Goal: Communication & Community: Answer question/provide support

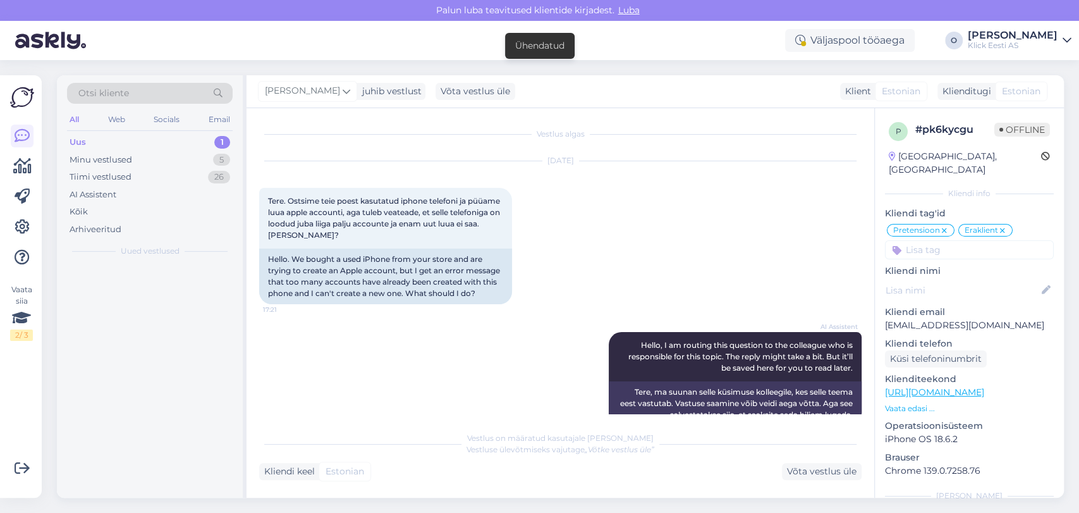
scroll to position [551, 0]
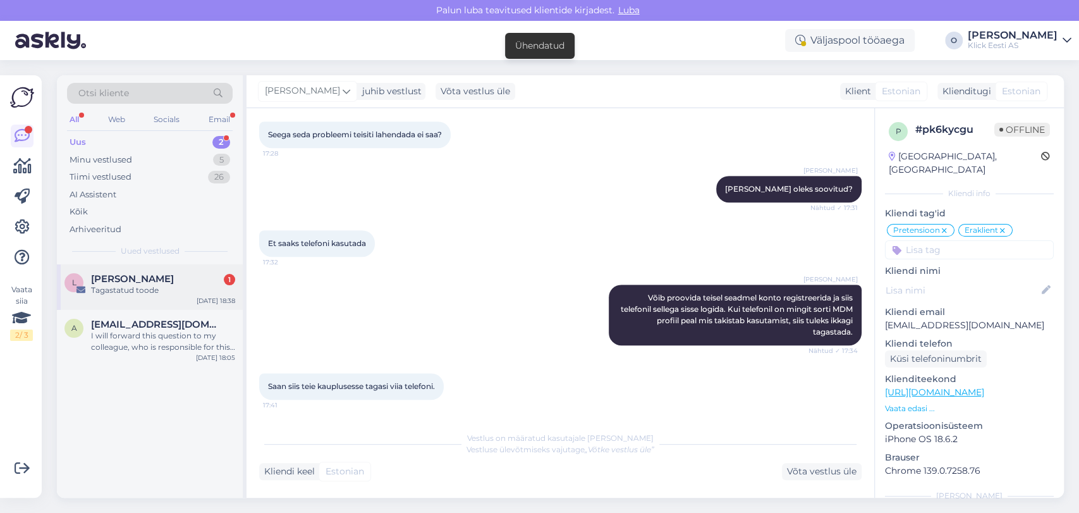
click at [137, 285] on div "Tagastatud toode" at bounding box center [163, 290] width 144 height 11
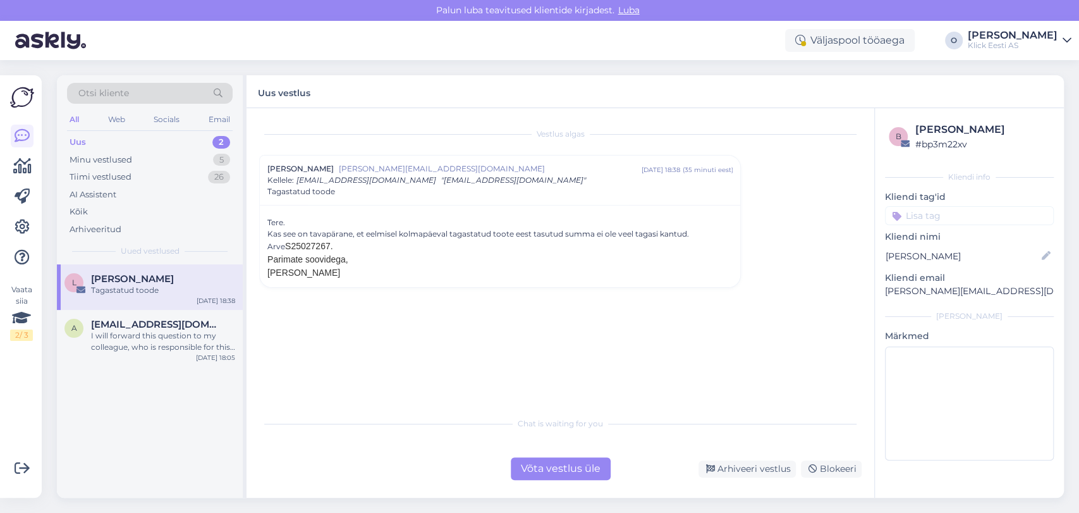
click at [300, 274] on span "[PERSON_NAME]" at bounding box center [303, 272] width 73 height 10
copy div "[PERSON_NAME] Chat is waiting for you"
click at [152, 338] on div "I will forward this question to my colleague, who is responsible for this. The …" at bounding box center [163, 341] width 144 height 23
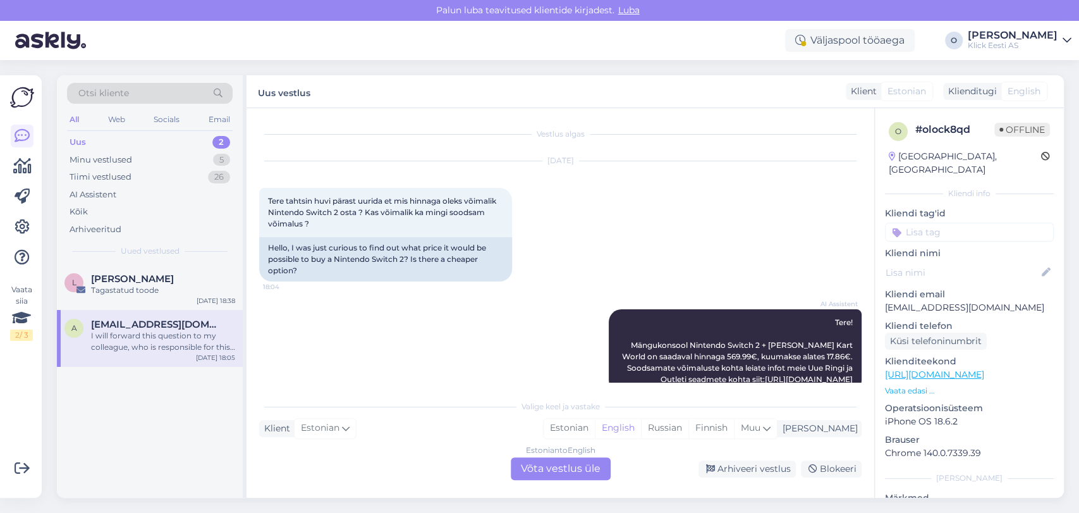
scroll to position [245, 0]
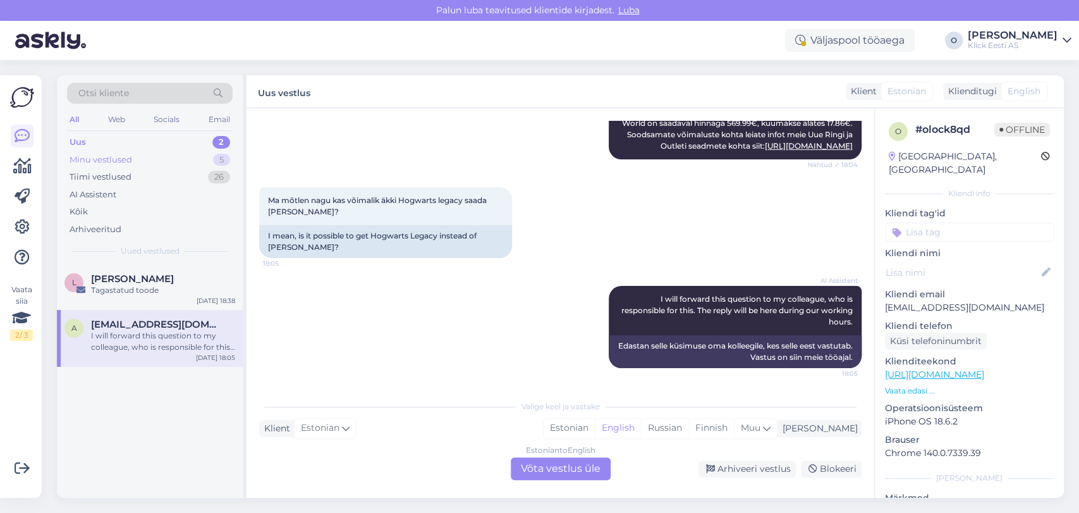
click at [158, 162] on div "Minu vestlused 5" at bounding box center [150, 160] width 166 height 18
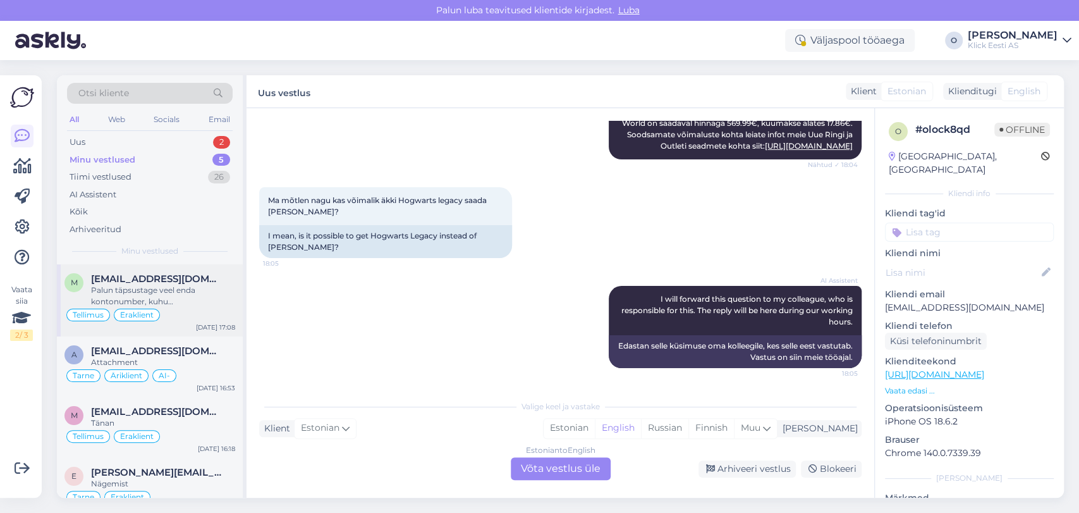
click at [126, 282] on span "[EMAIL_ADDRESS][DOMAIN_NAME]" at bounding box center [157, 278] width 132 height 11
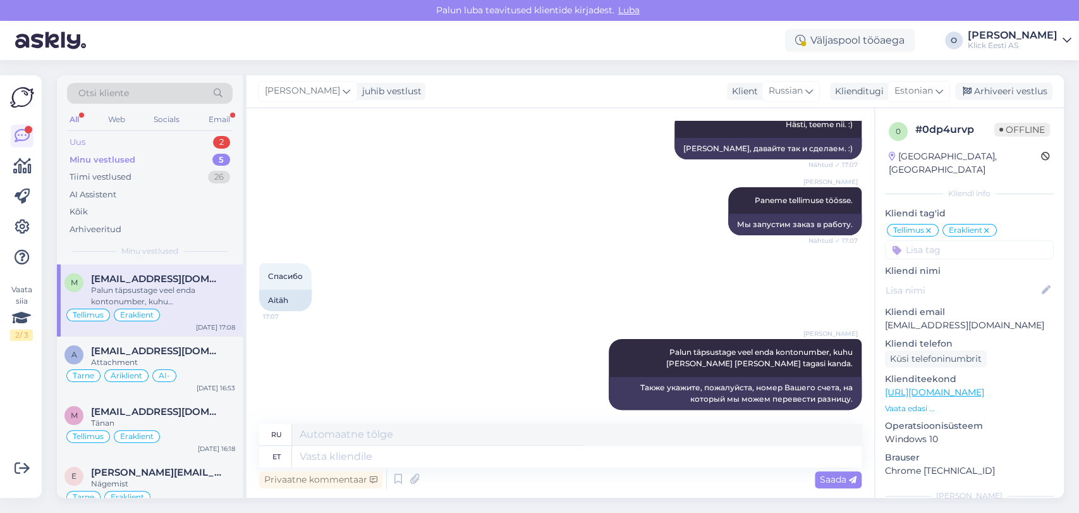
click at [161, 148] on div "Uus 2" at bounding box center [150, 142] width 166 height 18
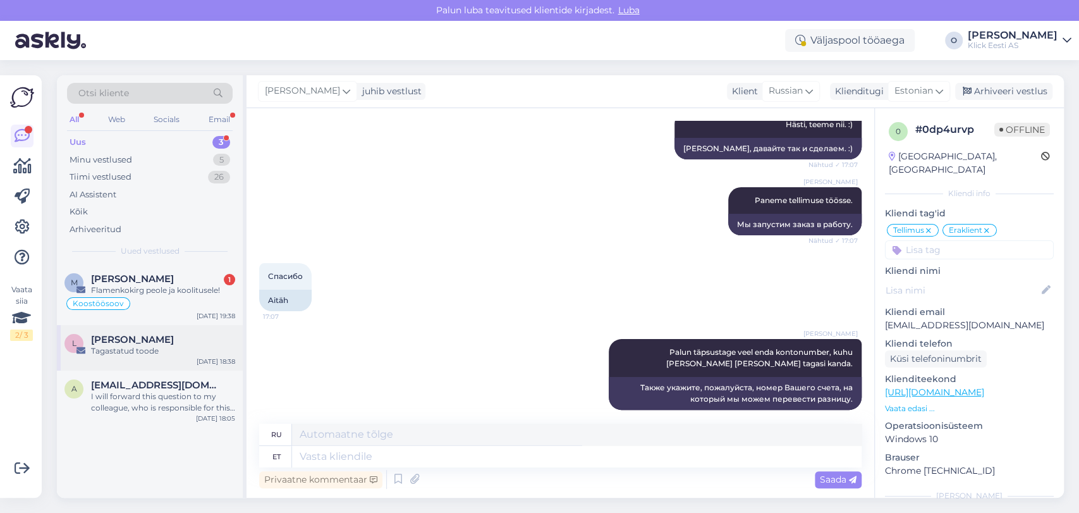
click at [125, 337] on span "[PERSON_NAME]" at bounding box center [132, 339] width 83 height 11
